Goal: Task Accomplishment & Management: Manage account settings

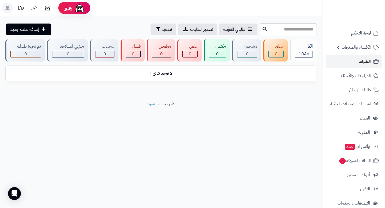
scroll to position [51, 0]
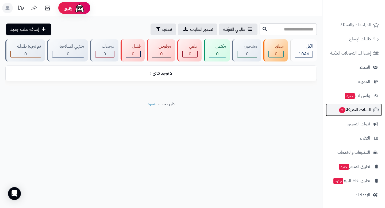
click at [350, 111] on span "السلات المتروكة 2" at bounding box center [355, 109] width 32 height 7
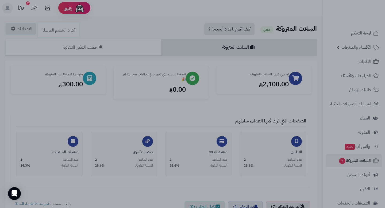
click at [188, 23] on div at bounding box center [192, 104] width 385 height 208
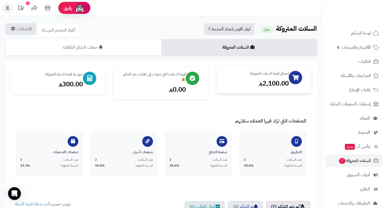
click at [275, 89] on div "إجمالي قيمة السلات المتروكة 2,100.00" at bounding box center [264, 80] width 95 height 28
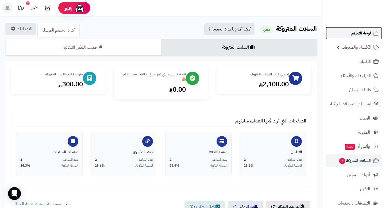
click at [357, 32] on span "لوحة التحكم" at bounding box center [362, 32] width 20 height 7
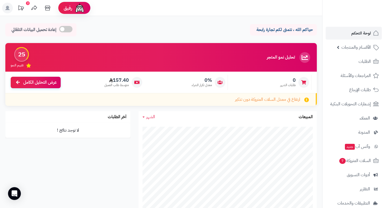
click at [23, 7] on icon at bounding box center [20, 7] width 5 height 5
